Goal: Information Seeking & Learning: Check status

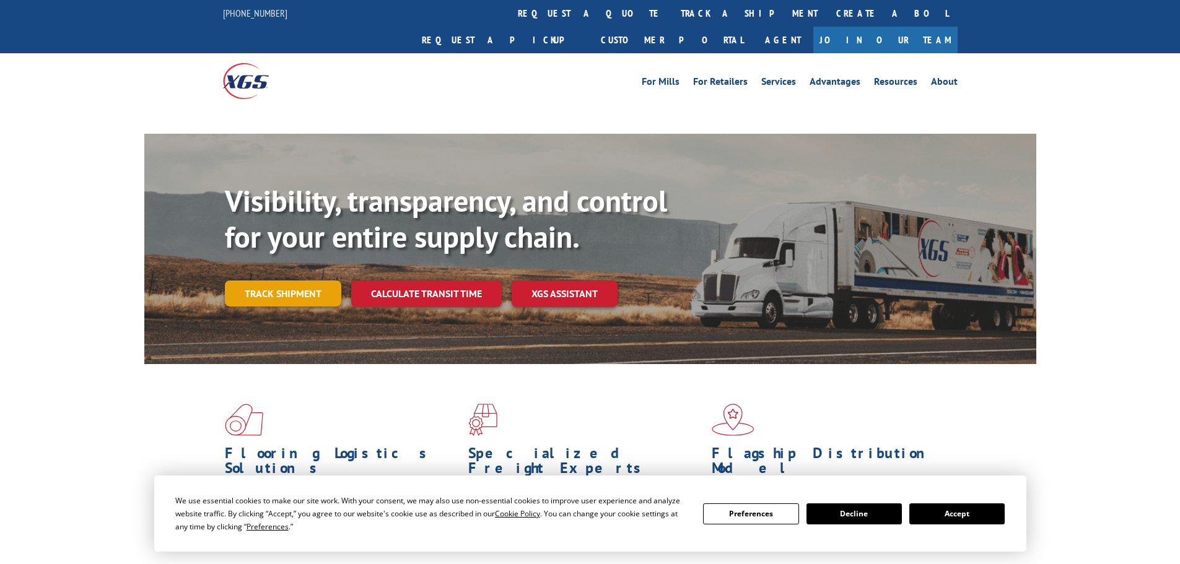
click at [297, 281] on link "Track shipment" at bounding box center [283, 294] width 116 height 26
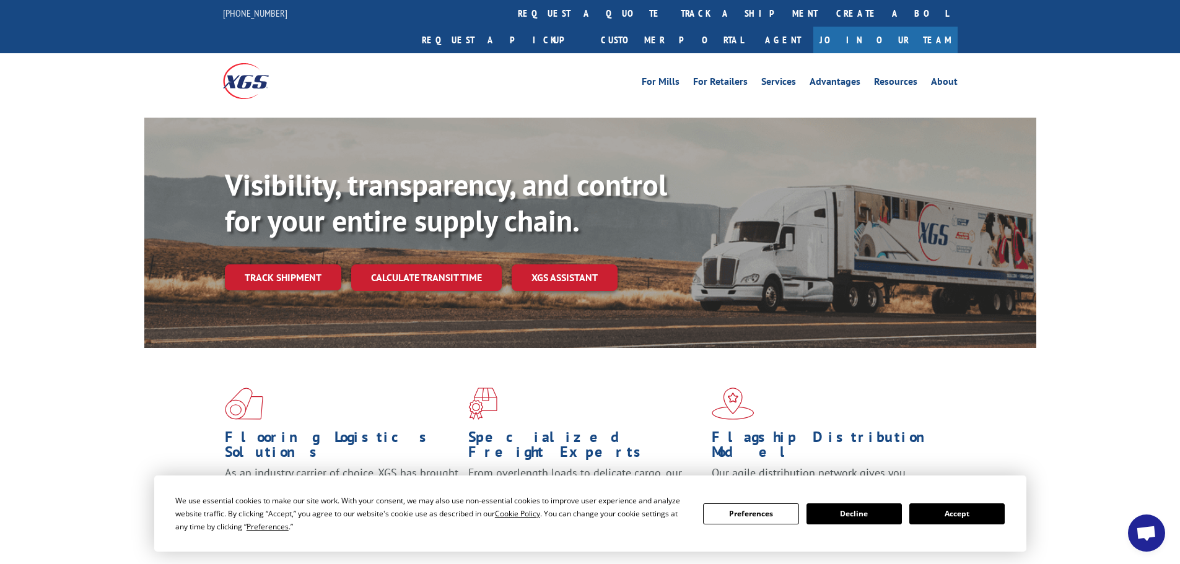
click at [986, 523] on button "Accept" at bounding box center [956, 514] width 95 height 21
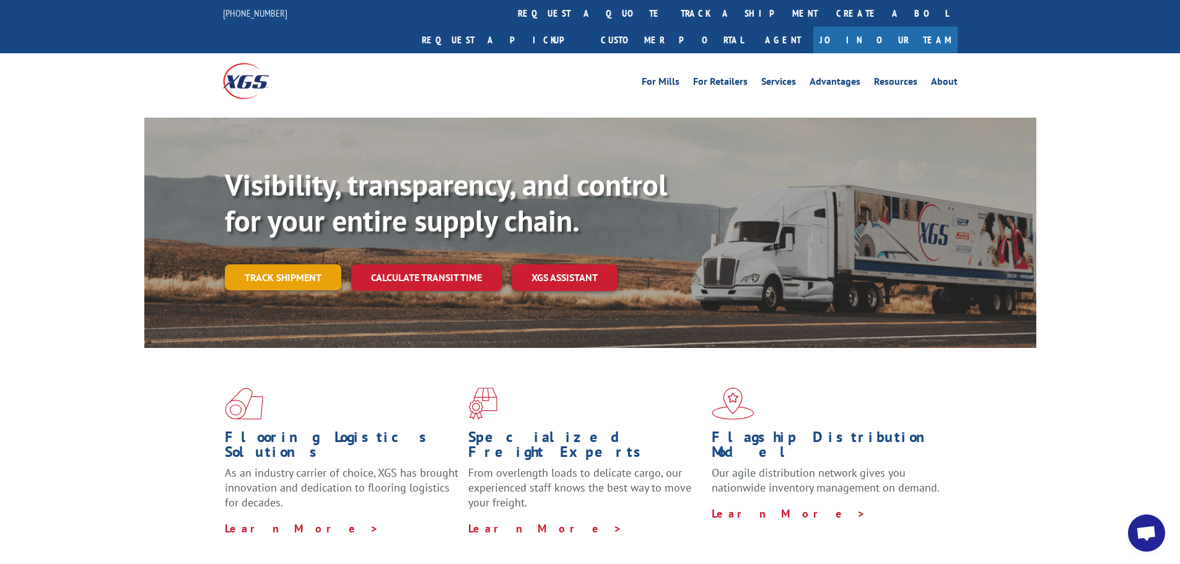
click at [307, 265] on link "Track shipment" at bounding box center [283, 278] width 116 height 26
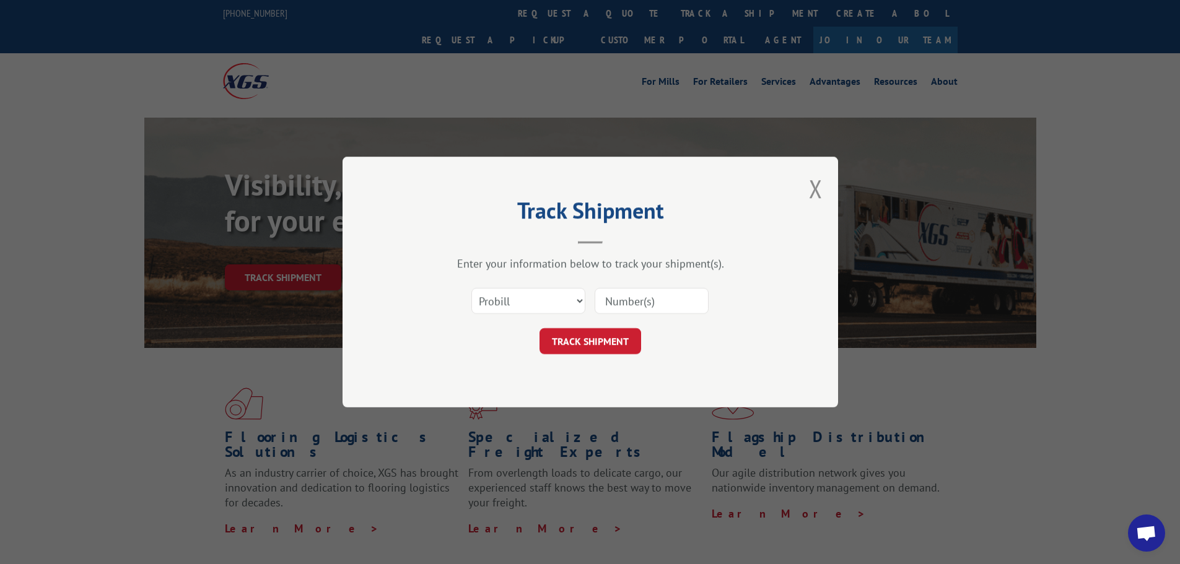
click at [609, 305] on input at bounding box center [652, 301] width 114 height 26
paste input "5590518"
type input "5590518"
click at [588, 349] on button "TRACK SHIPMENT" at bounding box center [591, 341] width 102 height 26
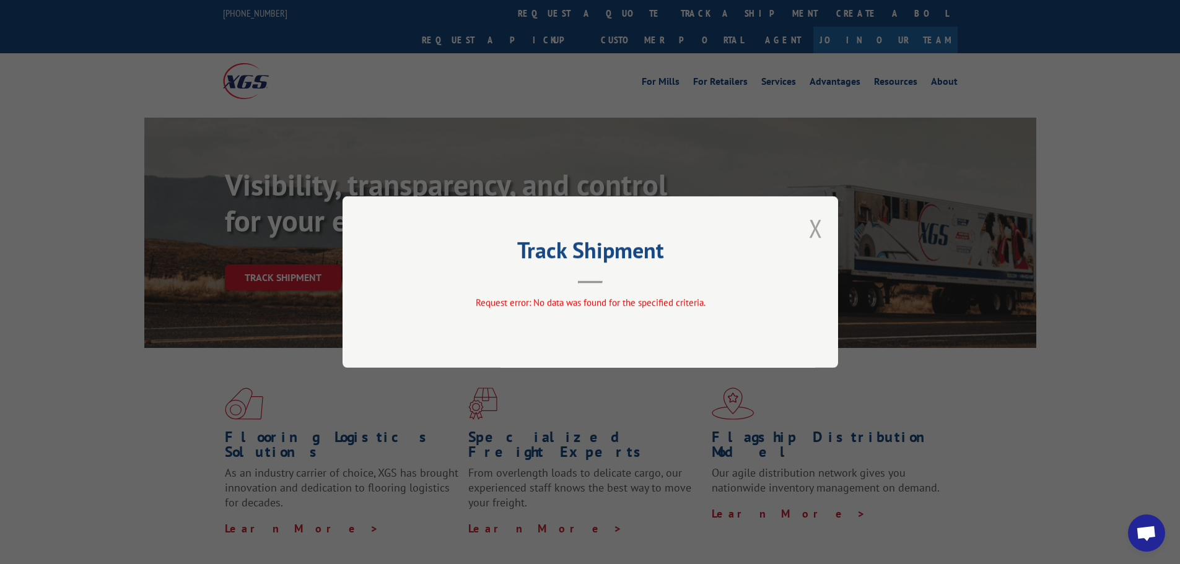
click at [810, 227] on button "Close modal" at bounding box center [816, 228] width 14 height 33
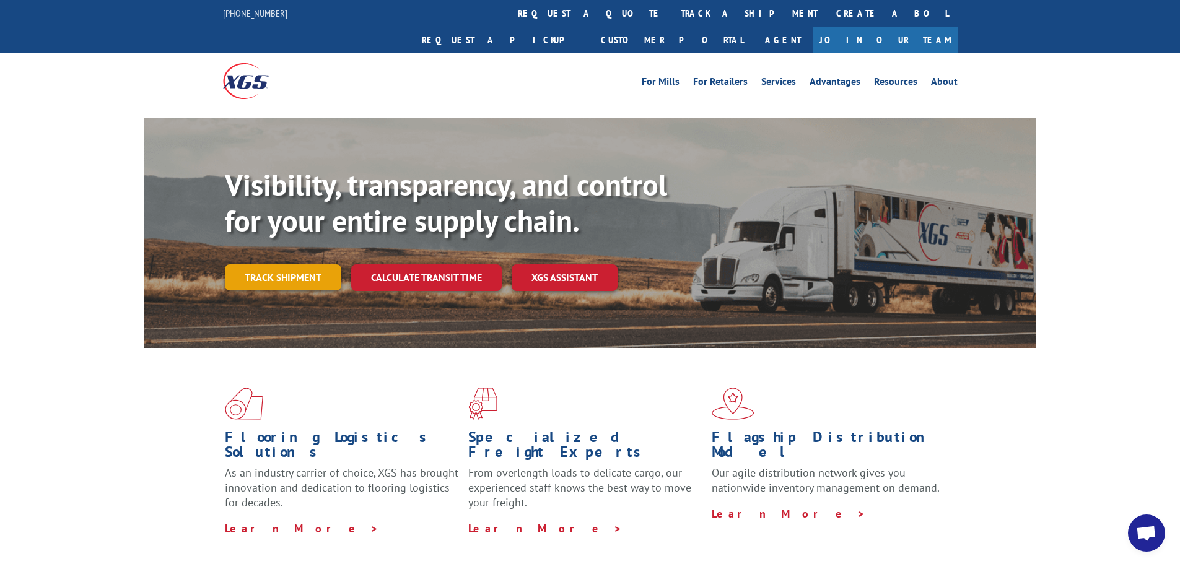
click at [300, 265] on link "Track shipment" at bounding box center [283, 278] width 116 height 26
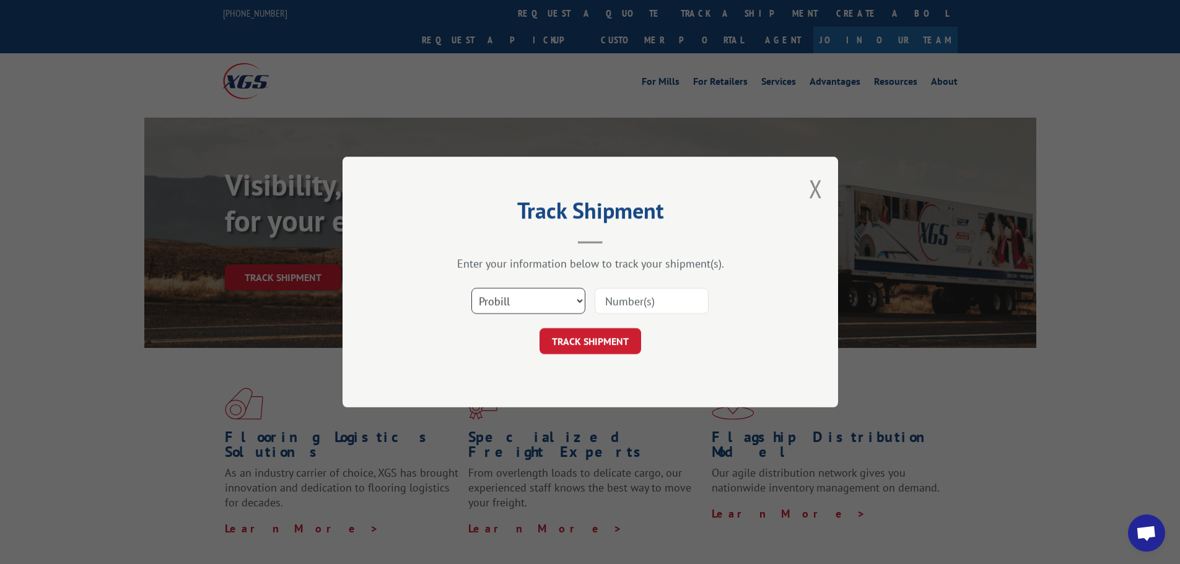
click at [528, 302] on select "Select category... Probill BOL PO" at bounding box center [528, 301] width 114 height 26
select select "bol"
click at [471, 288] on select "Select category... Probill BOL PO" at bounding box center [528, 301] width 114 height 26
click at [606, 296] on input at bounding box center [652, 301] width 114 height 26
paste input "5590518"
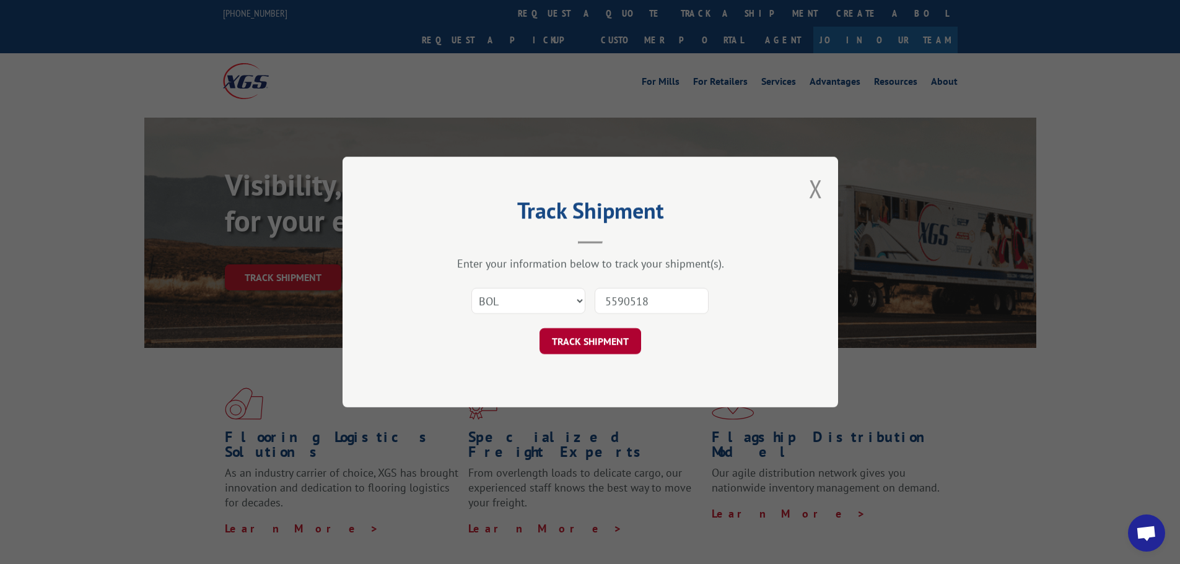
type input "5590518"
click at [589, 341] on button "TRACK SHIPMENT" at bounding box center [591, 341] width 102 height 26
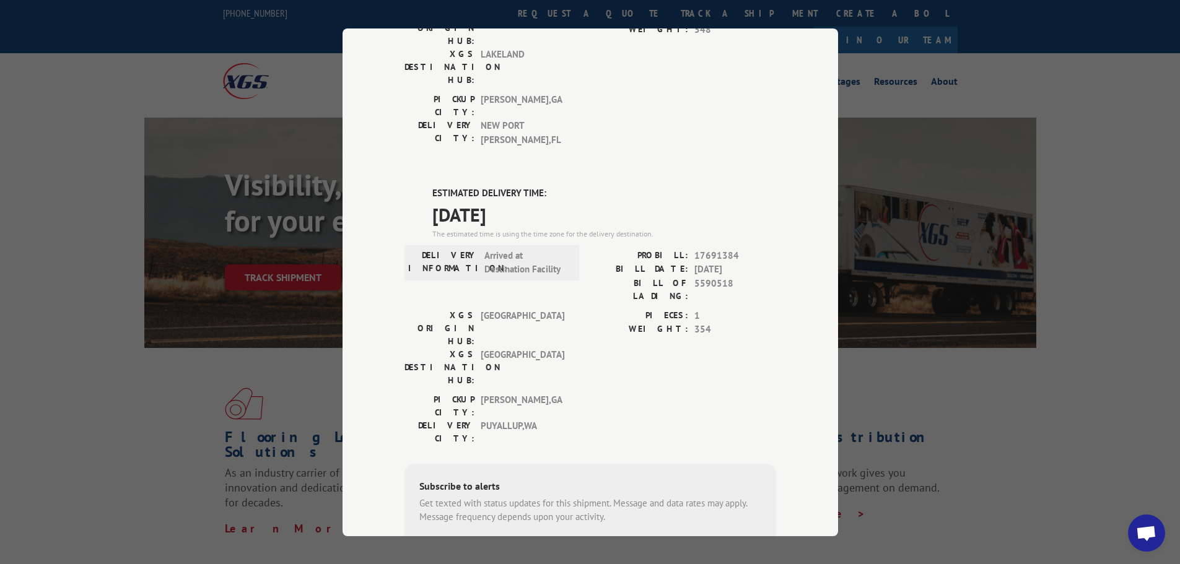
scroll to position [232, 0]
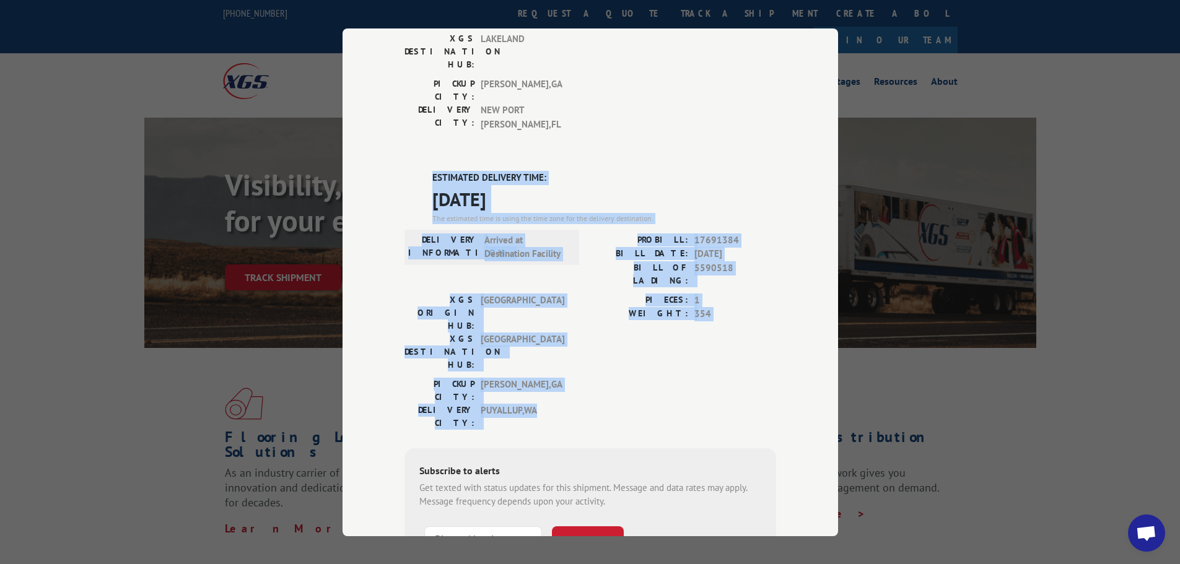
drag, startPoint x: 429, startPoint y: 116, endPoint x: 618, endPoint y: 290, distance: 257.4
click at [618, 290] on div "ESTIMATED DELIVERY TIME: [DATE] The estimated time is using the time zone for t…" at bounding box center [591, 393] width 372 height 445
copy div "ESTIMATED DELIVERY TIME: [DATE] The estimated time is using the time zone for t…"
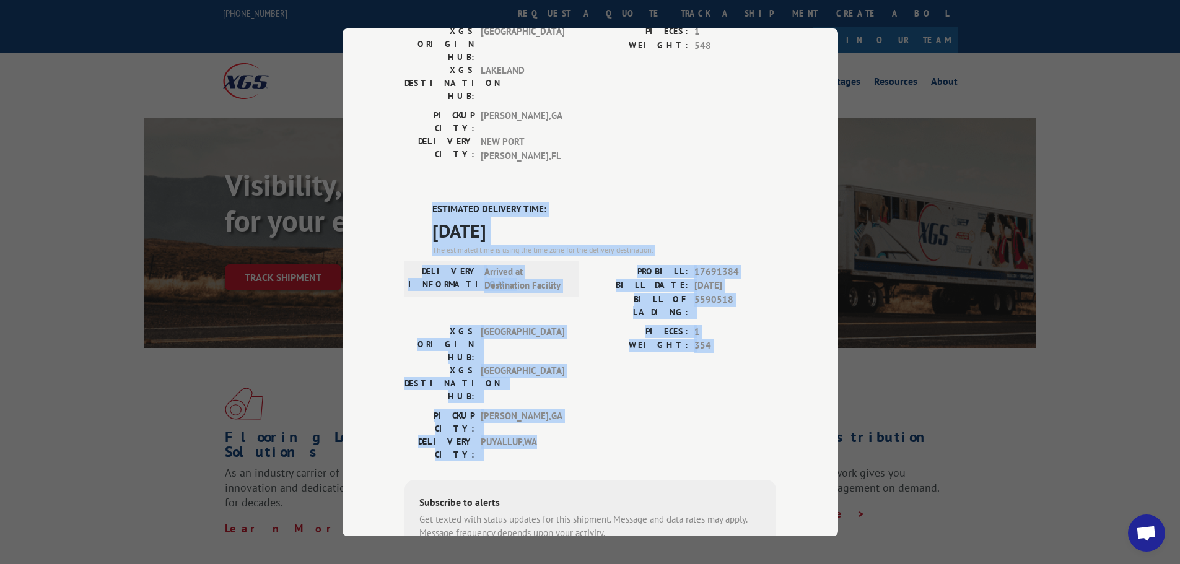
scroll to position [0, 0]
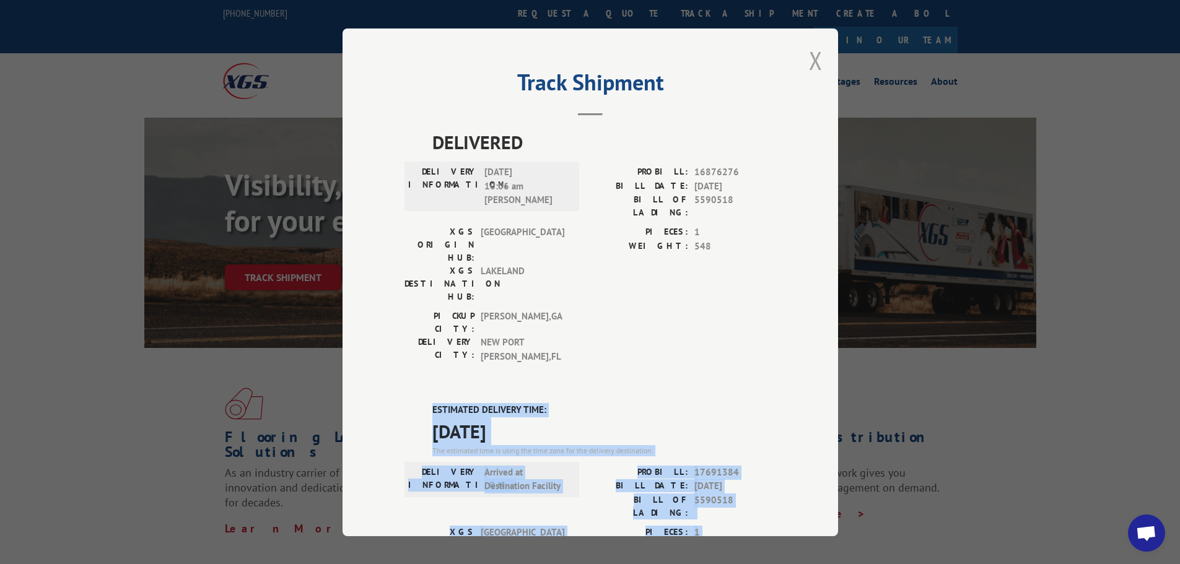
click at [809, 59] on button "Close modal" at bounding box center [816, 60] width 14 height 33
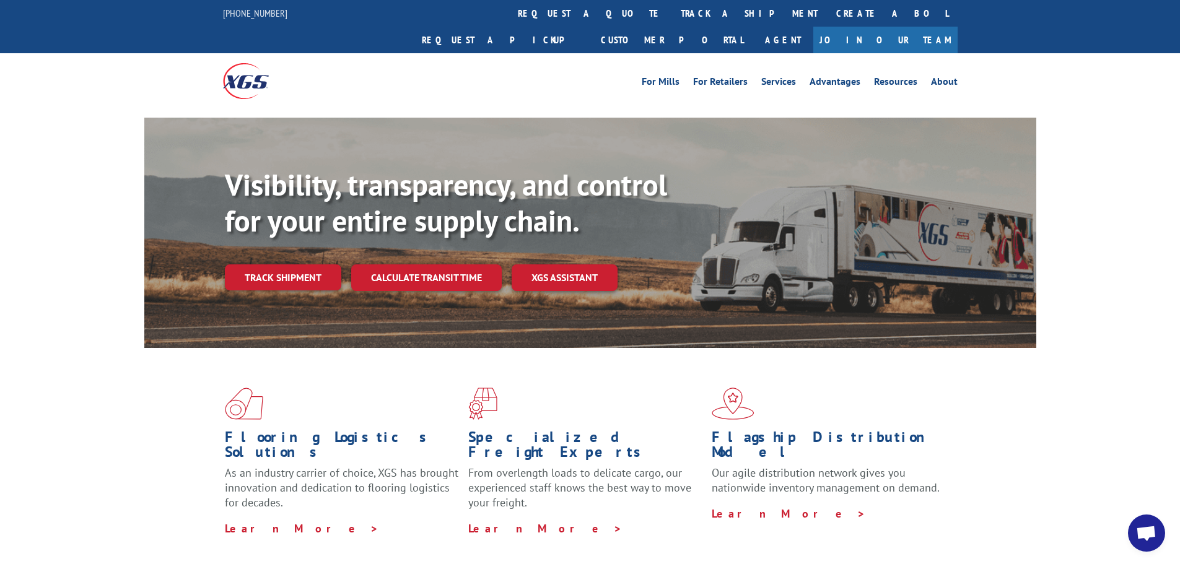
click at [672, 12] on link "track a shipment" at bounding box center [750, 13] width 156 height 27
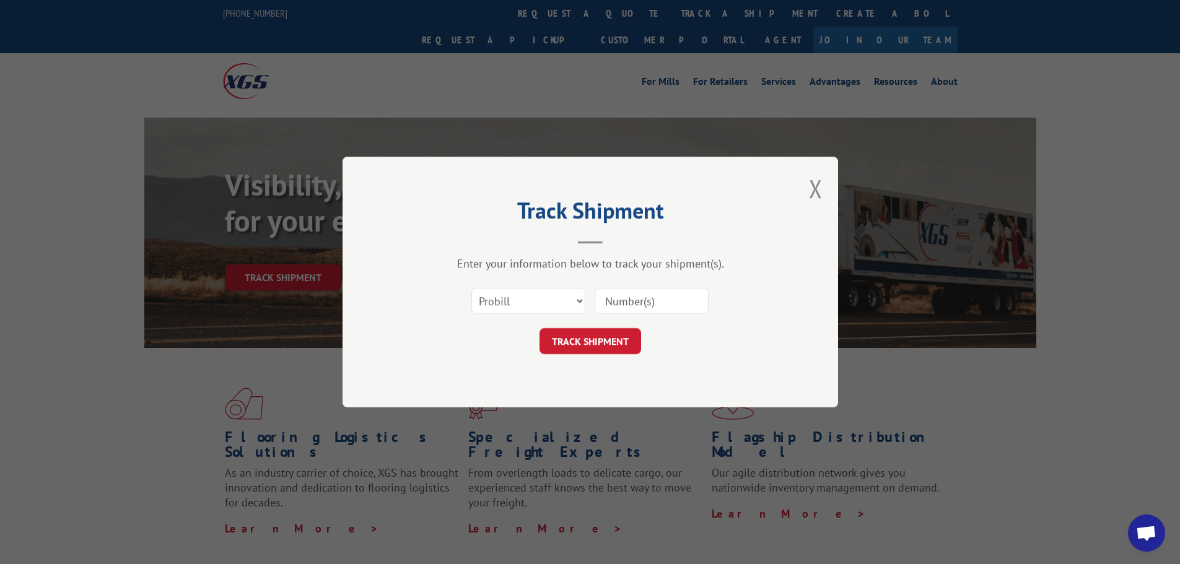
click at [609, 299] on input at bounding box center [652, 301] width 114 height 26
paste input "17689826"
type input "17689826"
click at [565, 336] on button "TRACK SHIPMENT" at bounding box center [591, 341] width 102 height 26
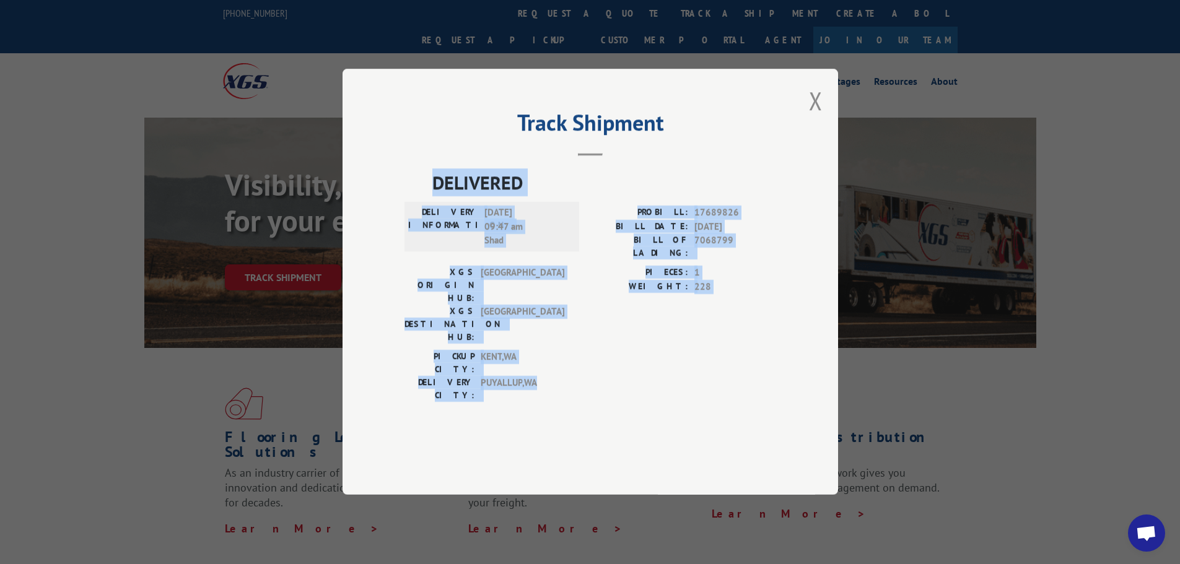
drag, startPoint x: 434, startPoint y: 216, endPoint x: 651, endPoint y: 363, distance: 261.4
click at [651, 363] on div "DELIVERED DELIVERY INFORMATION: [DATE] 09:47 am Shad PROBILL: 17689826 BILL DAT…" at bounding box center [591, 289] width 372 height 240
copy div "DELIVERED DELIVERY INFORMATION: [DATE] 09:47 am Shad PROBILL: 17689826 BILL DAT…"
